Goal: Information Seeking & Learning: Learn about a topic

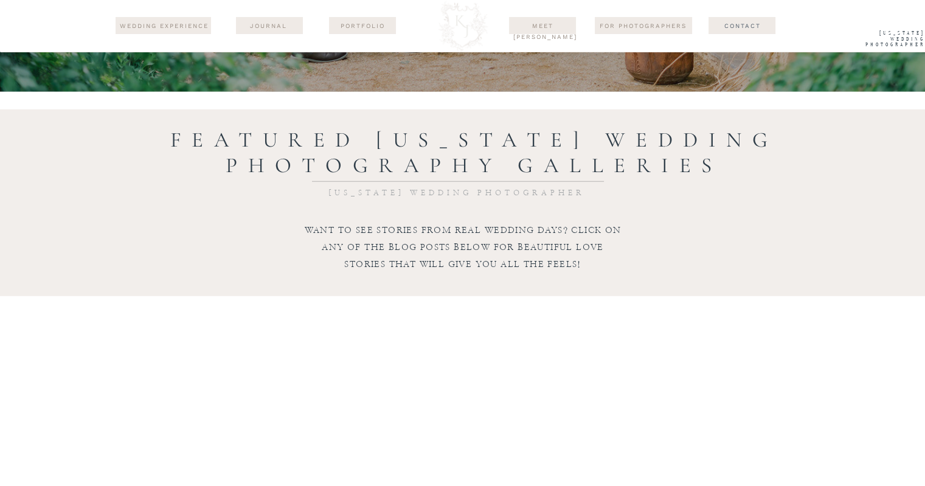
scroll to position [3284, 0]
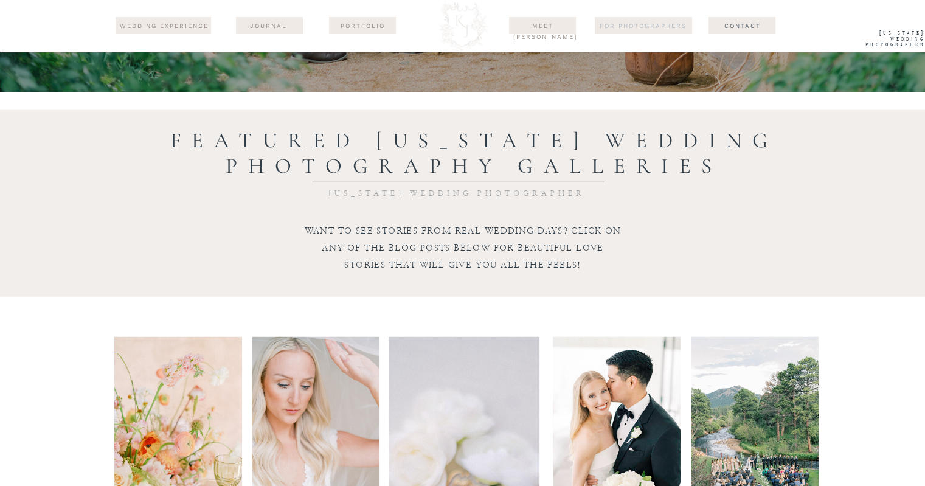
click at [648, 25] on nav "For Photographers" at bounding box center [643, 26] width 97 height 10
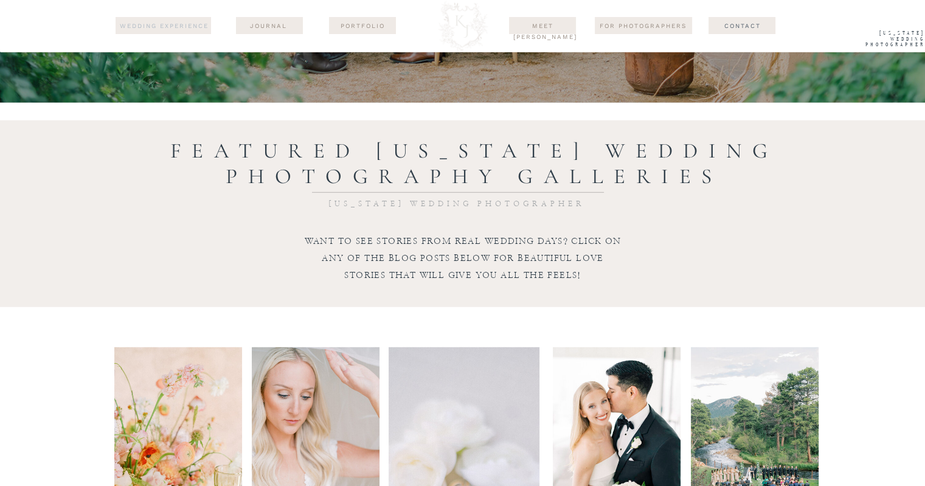
scroll to position [3284, 0]
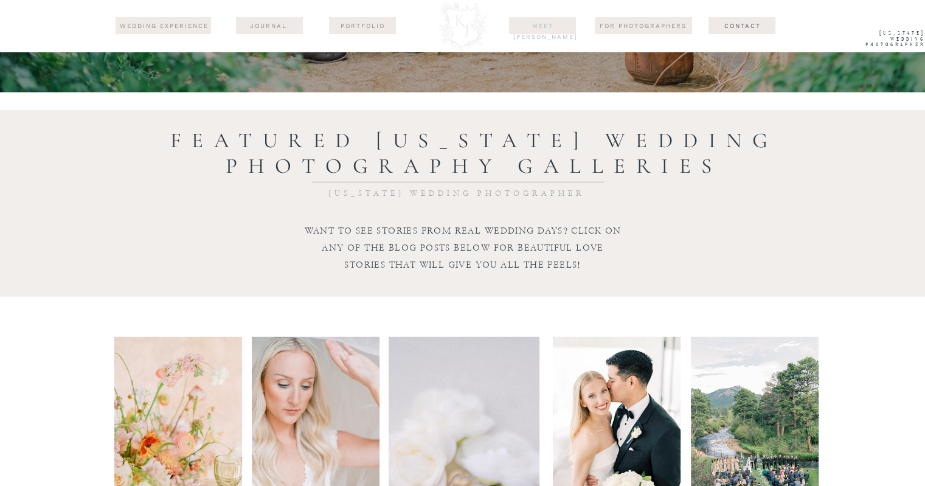
click at [546, 21] on nav "Meet Kari" at bounding box center [542, 26] width 59 height 10
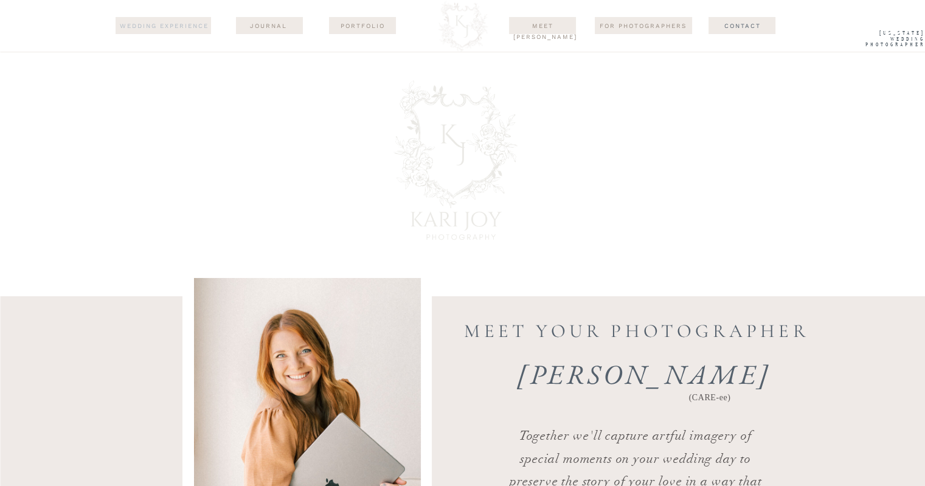
click at [184, 23] on nav "wedding experience" at bounding box center [165, 26] width 92 height 11
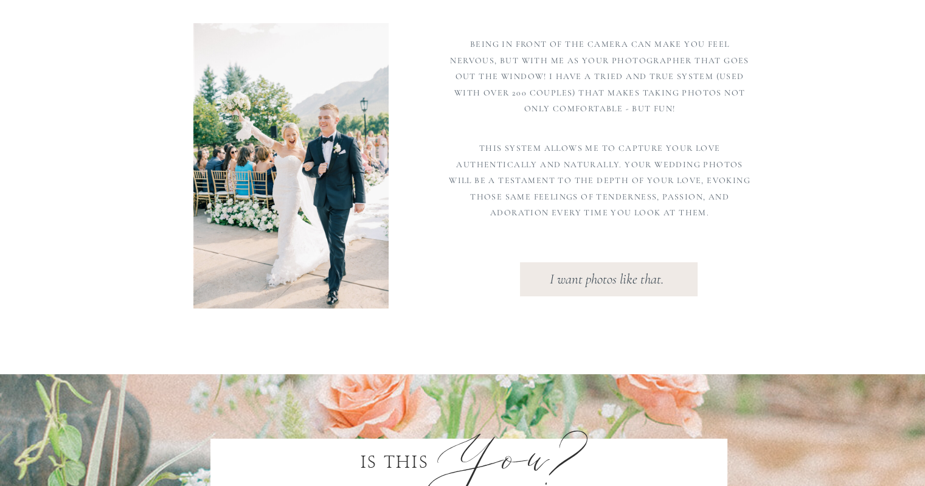
scroll to position [669, 0]
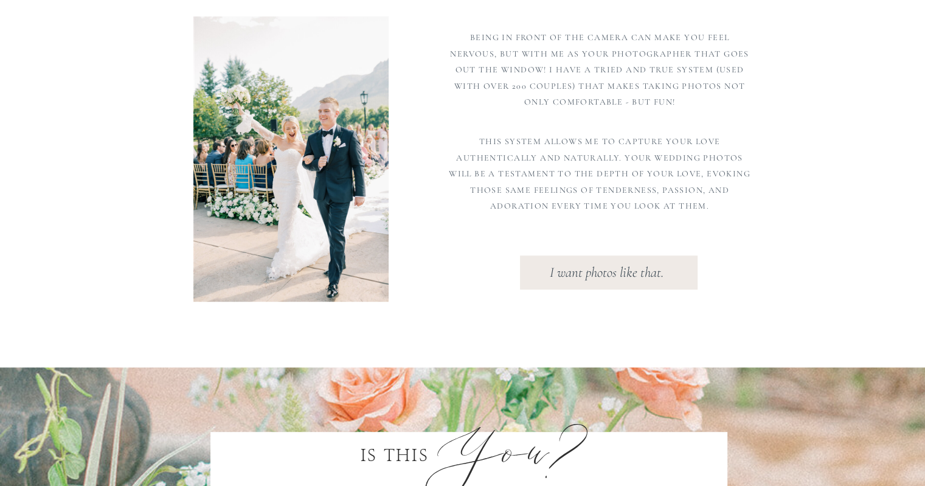
click at [615, 276] on p "I want photos like that." at bounding box center [622, 267] width 145 height 15
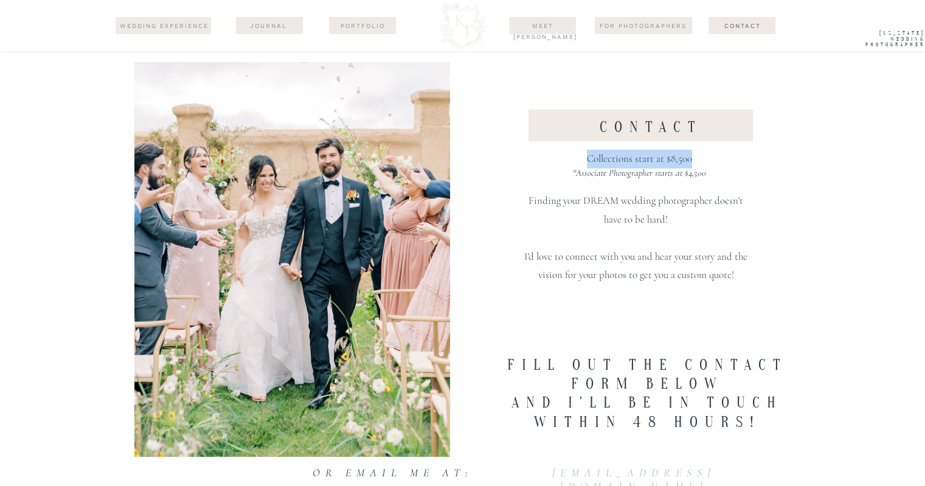
drag, startPoint x: 577, startPoint y: 160, endPoint x: 698, endPoint y: 159, distance: 121.0
click at [698, 159] on p "Collections start at $8,500" at bounding box center [640, 169] width 232 height 38
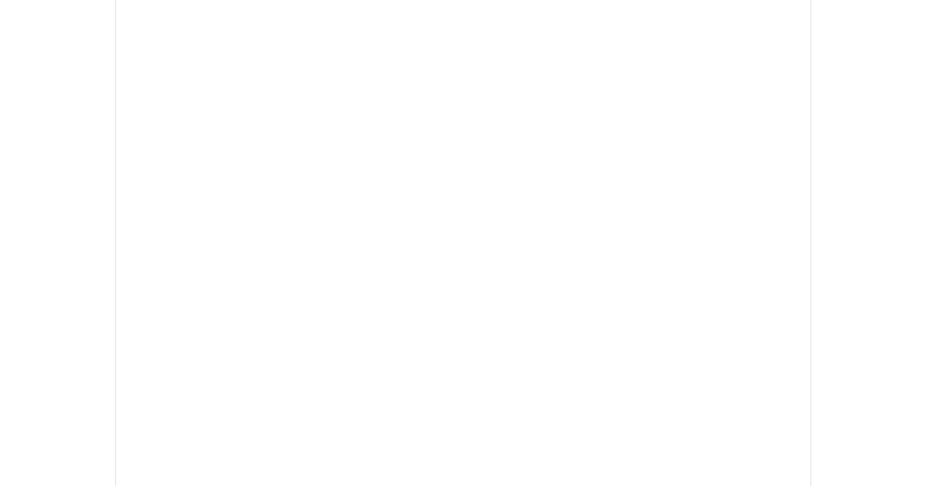
scroll to position [730, 0]
